Goal: Obtain resource: Download file/media

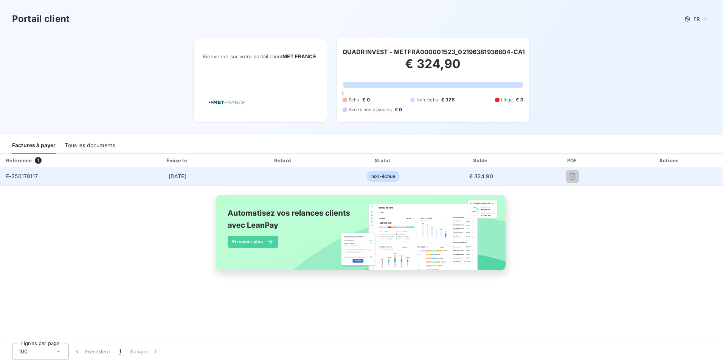
click at [173, 178] on span "3 sep 2025" at bounding box center [178, 176] width 18 height 6
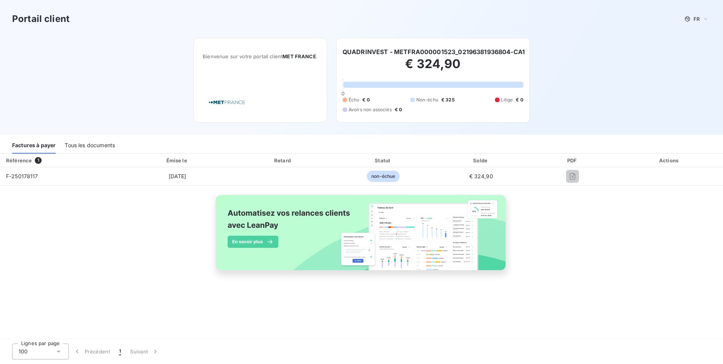
click at [97, 146] on div "Tous les documents" at bounding box center [90, 146] width 50 height 16
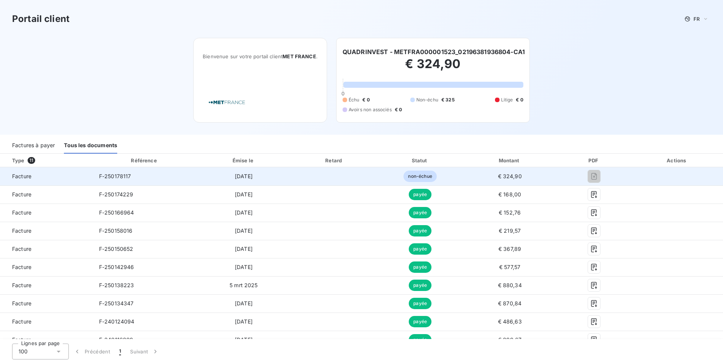
click at [242, 176] on span "3 sep 2025" at bounding box center [244, 176] width 18 height 6
click at [49, 181] on td "Facture" at bounding box center [46, 176] width 93 height 18
click at [117, 180] on div "F-250178117" at bounding box center [115, 176] width 32 height 8
